Goal: Information Seeking & Learning: Learn about a topic

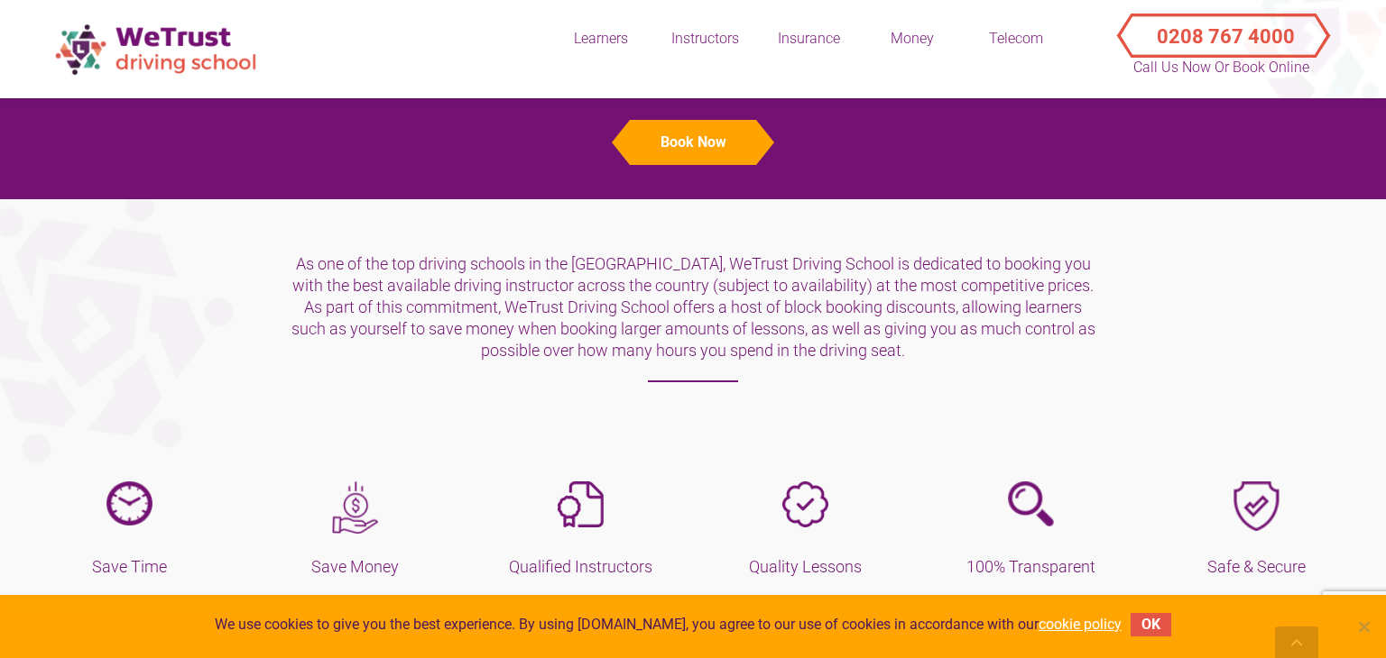
scroll to position [458, 0]
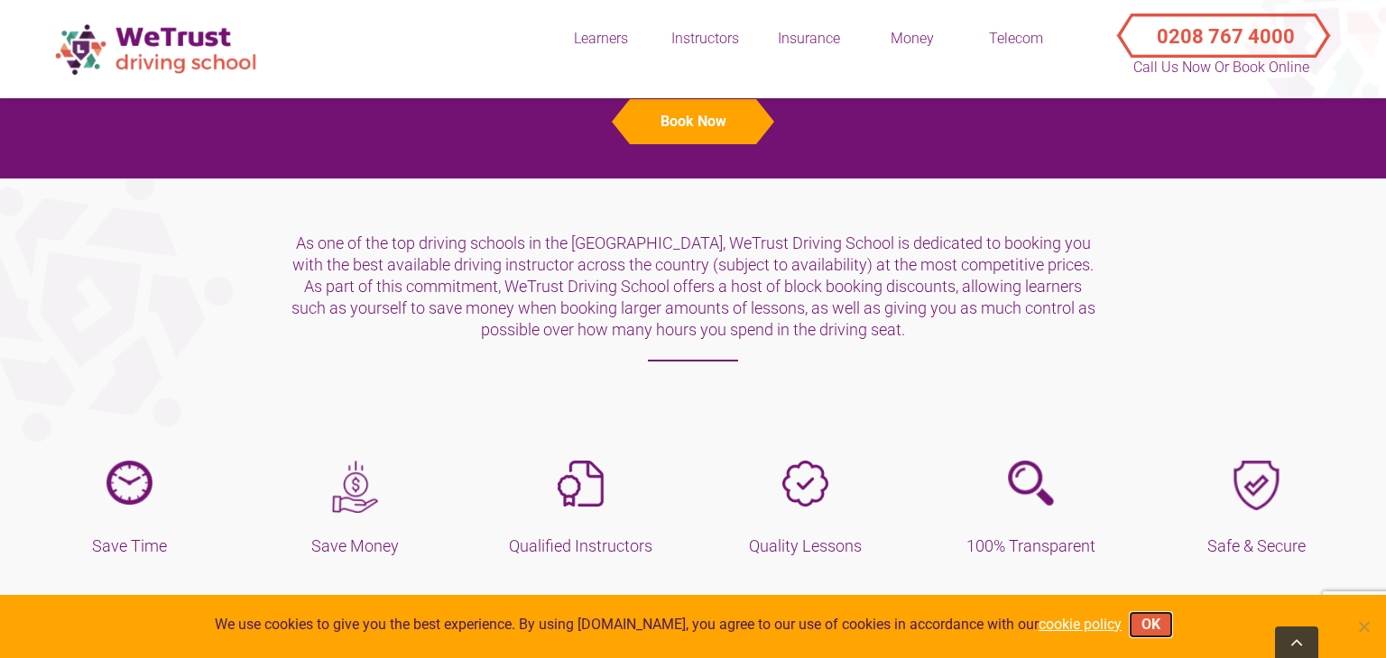
click at [1132, 624] on button "OK" at bounding box center [1150, 624] width 41 height 23
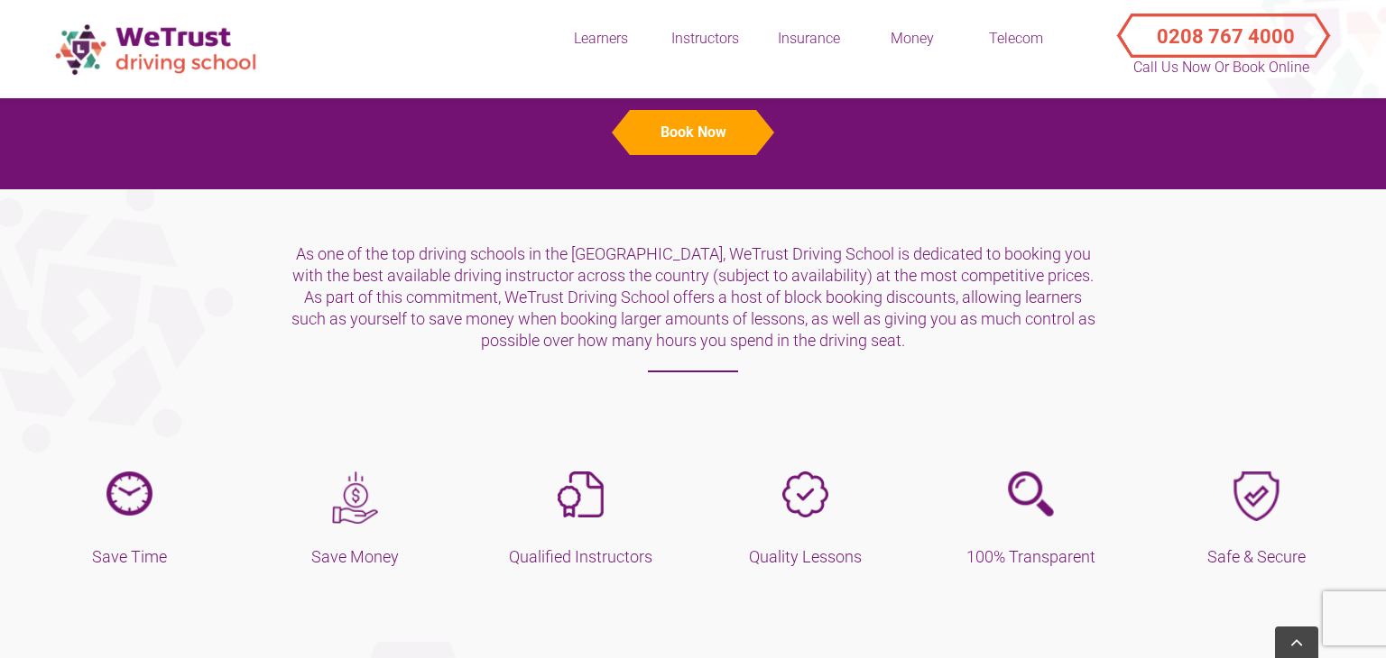
scroll to position [443, 0]
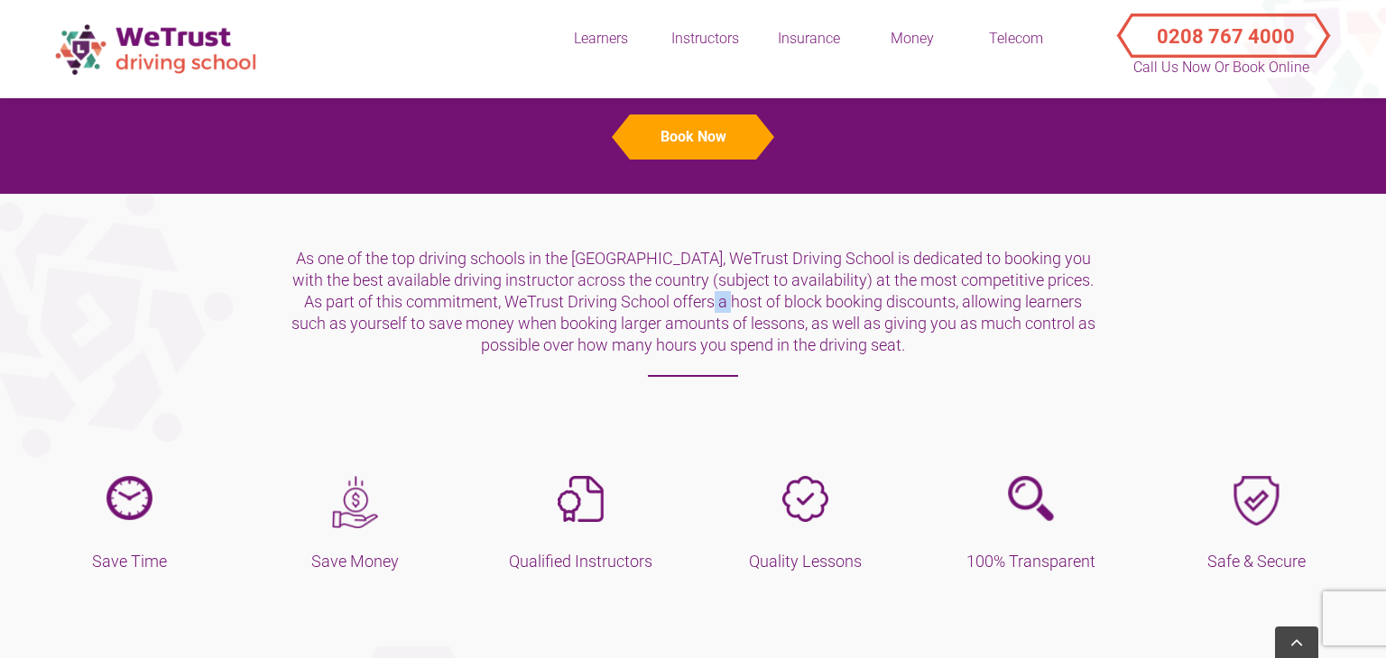
drag, startPoint x: 607, startPoint y: 304, endPoint x: 624, endPoint y: 302, distance: 17.2
click at [624, 302] on p "As one of the top driving schools in the [GEOGRAPHIC_DATA], WeTrust Driving Sch…" at bounding box center [693, 312] width 807 height 129
drag, startPoint x: 503, startPoint y: 301, endPoint x: 889, endPoint y: 300, distance: 385.2
click at [889, 300] on p "As one of the top driving schools in the [GEOGRAPHIC_DATA], WeTrust Driving Sch…" at bounding box center [693, 312] width 807 height 129
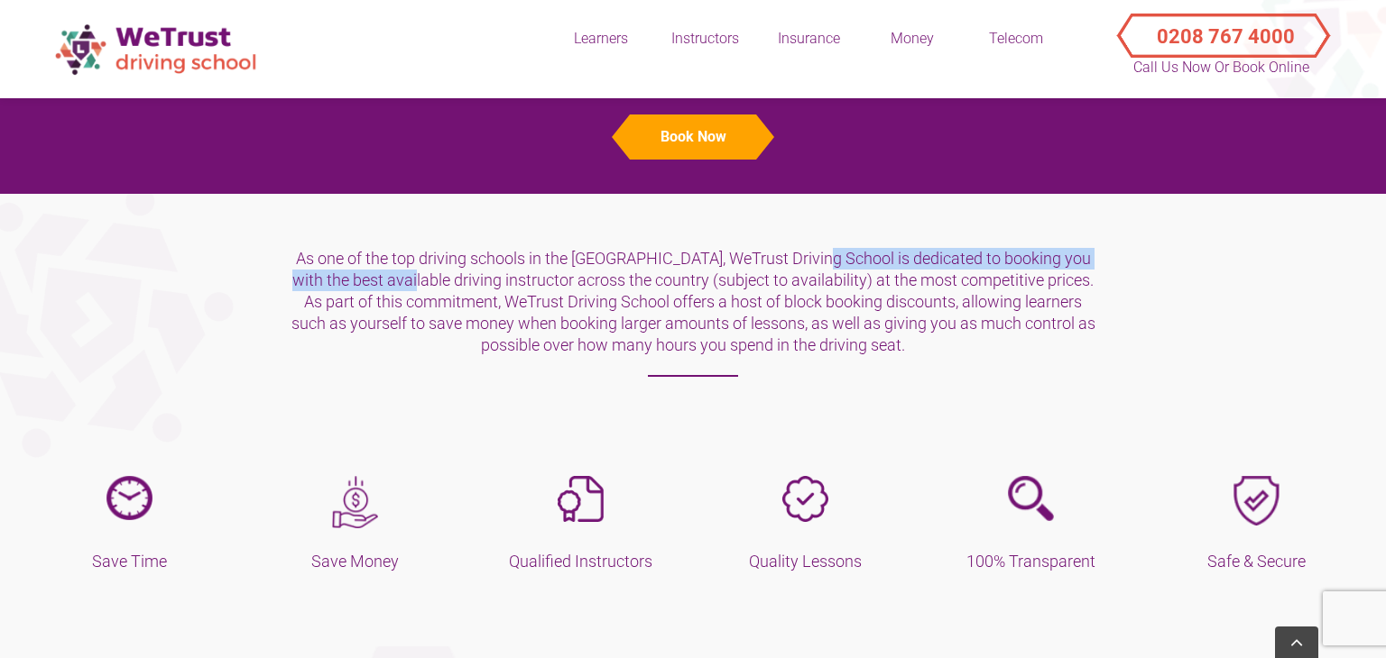
drag, startPoint x: 681, startPoint y: 256, endPoint x: 1070, endPoint y: 248, distance: 388.9
click at [1070, 248] on p "As one of the top driving schools in the [GEOGRAPHIC_DATA], WeTrust Driving Sch…" at bounding box center [693, 312] width 807 height 129
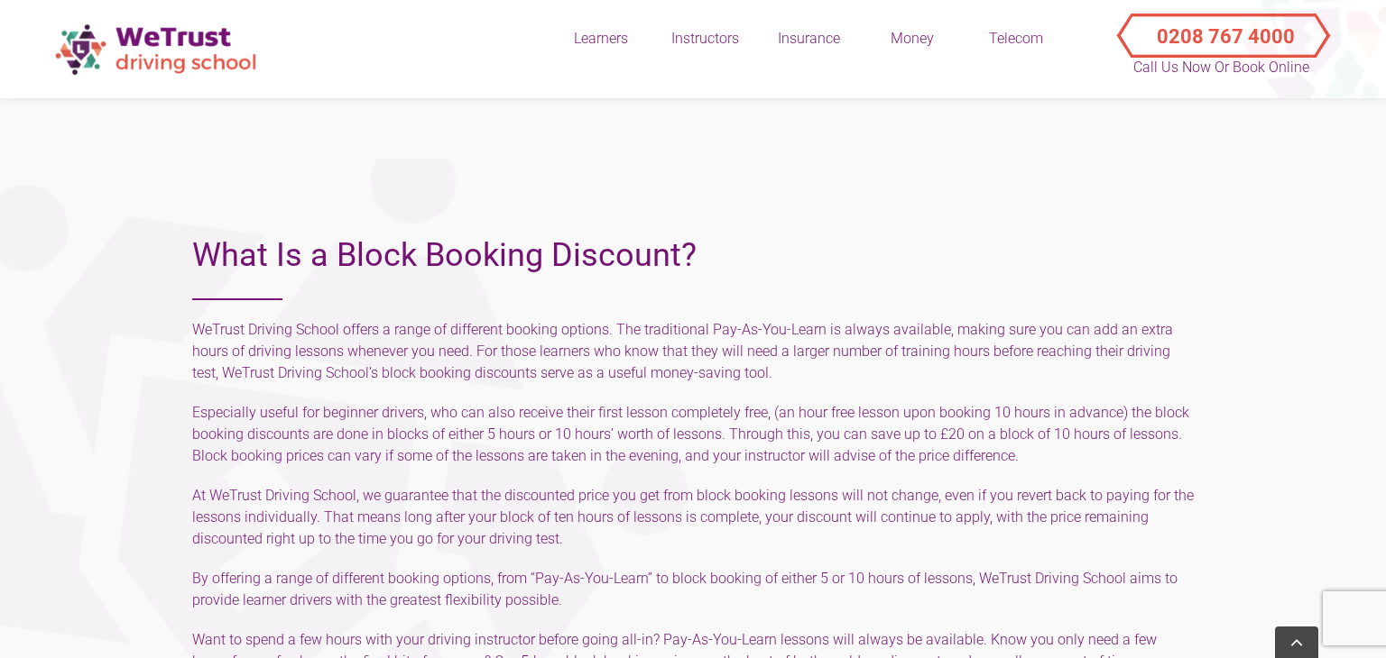
scroll to position [931, 0]
drag, startPoint x: 386, startPoint y: 371, endPoint x: 694, endPoint y: 377, distance: 307.7
click at [694, 377] on p "WeTrust Driving School offers a range of different booking options. The traditi…" at bounding box center [692, 351] width 1001 height 65
click at [358, 397] on h5 "WeTrust Driving School offers a range of different booking options. The traditi…" at bounding box center [692, 548] width 1001 height 458
copy p "block booking discounts serve as a useful money-saving tool."
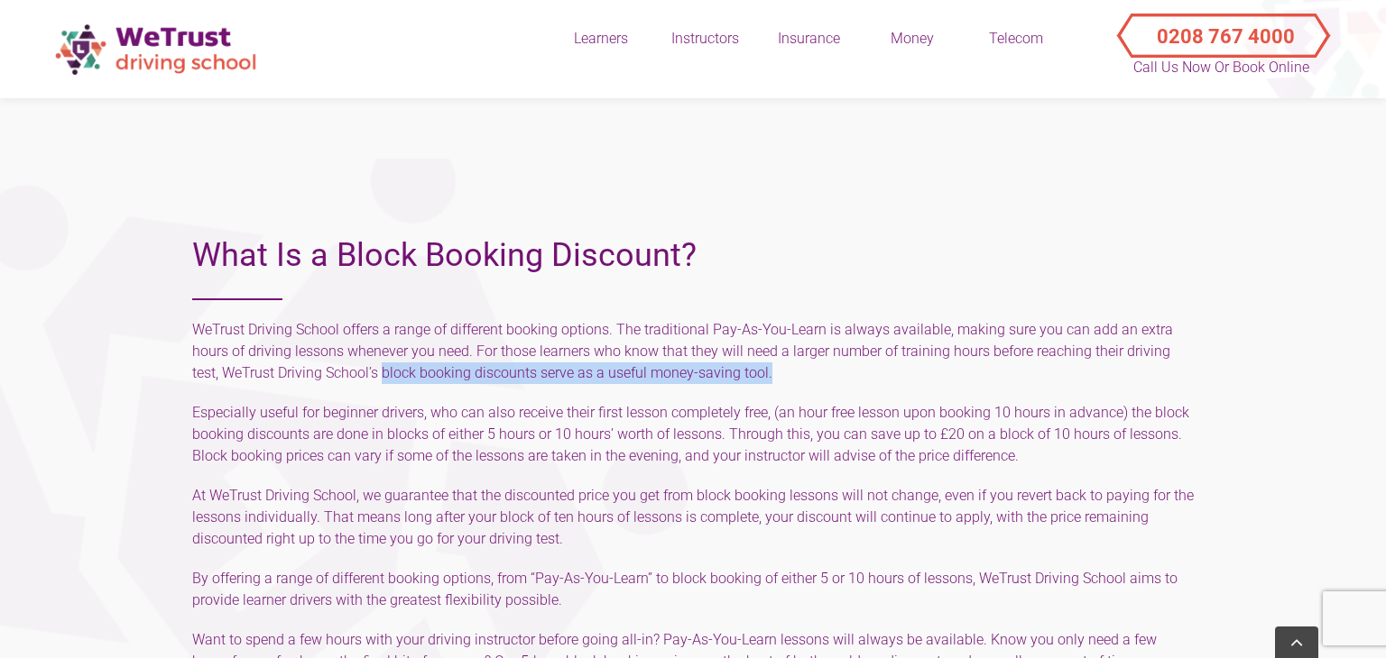
drag, startPoint x: 382, startPoint y: 373, endPoint x: 775, endPoint y: 366, distance: 392.4
click at [775, 366] on p "WeTrust Driving School offers a range of different booking options. The traditi…" at bounding box center [692, 351] width 1001 height 65
